Goal: Find specific page/section: Locate item on page

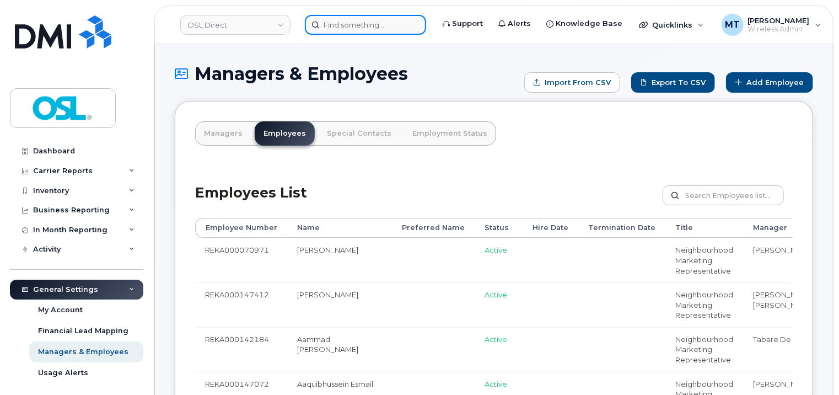
click at [385, 29] on input at bounding box center [365, 25] width 121 height 20
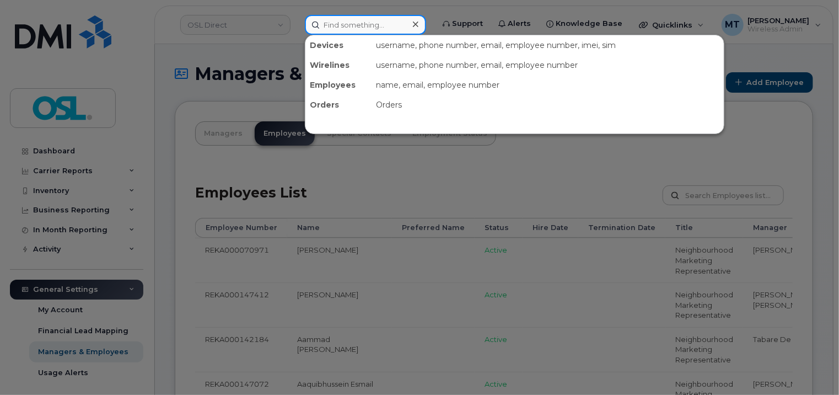
paste input "[PERSON_NAME]"
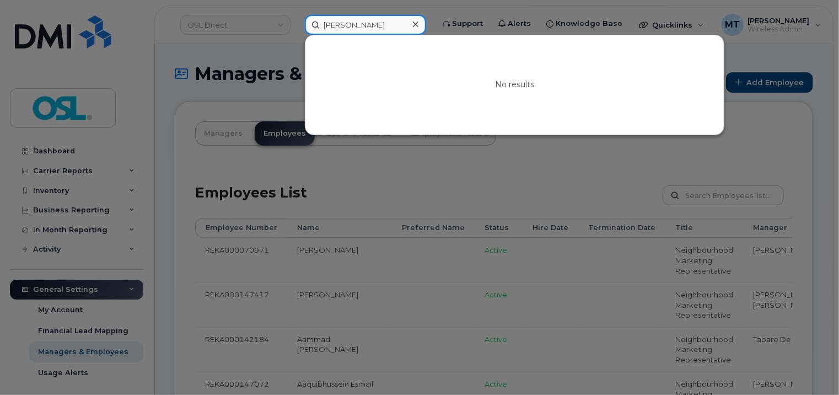
drag, startPoint x: 332, startPoint y: 24, endPoint x: 314, endPoint y: 25, distance: 18.2
click at [314, 25] on input "[PERSON_NAME]" at bounding box center [365, 25] width 121 height 20
click at [360, 25] on input "[PERSON_NAME]" at bounding box center [365, 25] width 121 height 20
drag, startPoint x: 361, startPoint y: 24, endPoint x: 397, endPoint y: 25, distance: 36.4
click at [397, 25] on input "[PERSON_NAME]" at bounding box center [365, 25] width 121 height 20
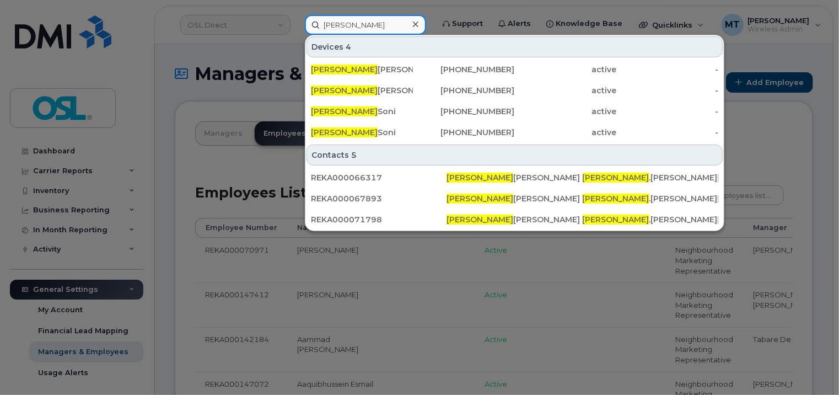
click at [371, 23] on input "[PERSON_NAME]" at bounding box center [365, 25] width 121 height 20
drag, startPoint x: 376, startPoint y: 22, endPoint x: 244, endPoint y: 14, distance: 132.5
click at [296, 15] on div "[PERSON_NAME] Devices 4 [PERSON_NAME] [PHONE_NUMBER] active - [PERSON_NAME] [PH…" at bounding box center [365, 25] width 139 height 20
paste input ".[PERSON_NAME][EMAIL_ADDRESS][DOMAIN_NAME]"
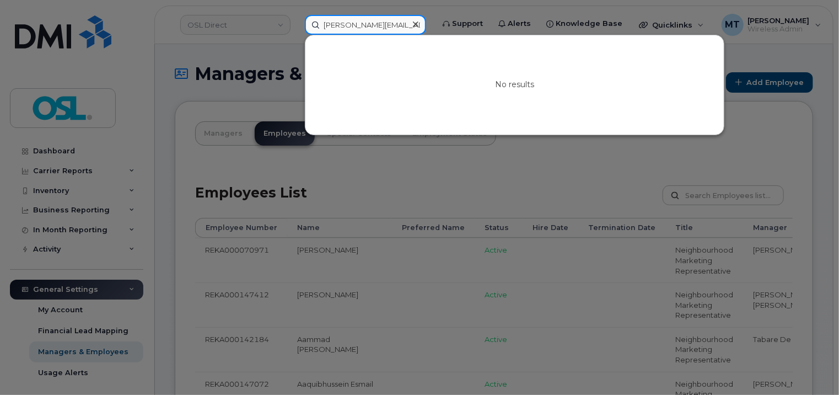
drag, startPoint x: 366, startPoint y: 28, endPoint x: 297, endPoint y: 25, distance: 69.5
click at [297, 25] on div "[PERSON_NAME][EMAIL_ADDRESS][DOMAIN_NAME] No results" at bounding box center [365, 25] width 139 height 20
paste input "REKA000156447"
click at [396, 26] on input "REKA000156447" at bounding box center [365, 25] width 121 height 20
drag, startPoint x: 395, startPoint y: 22, endPoint x: 316, endPoint y: 24, distance: 78.3
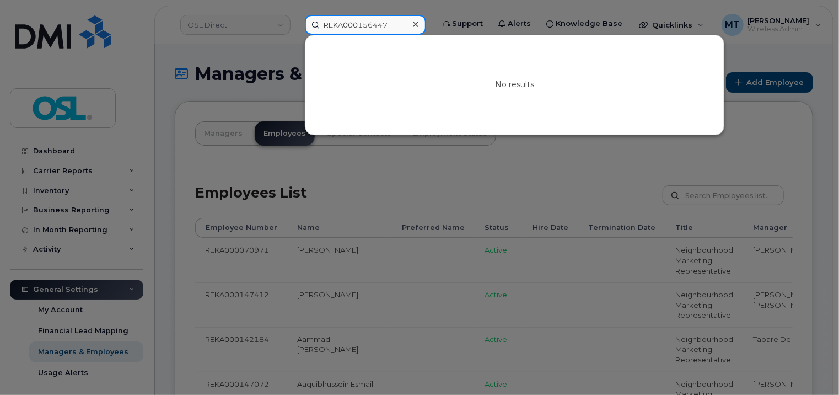
click at [315, 24] on input "REKA000156447" at bounding box center [365, 25] width 121 height 20
paste input "[PERSON_NAME]"
type input "[PERSON_NAME]"
